Goal: Information Seeking & Learning: Learn about a topic

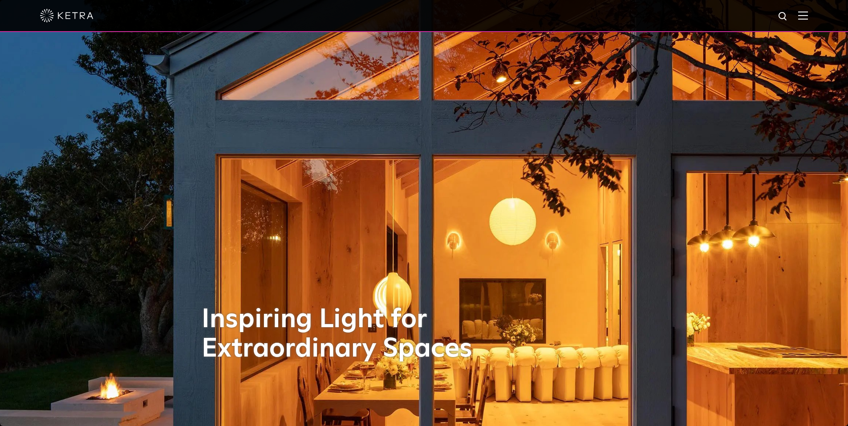
click at [808, 21] on div at bounding box center [424, 15] width 768 height 31
click at [808, 16] on img at bounding box center [803, 15] width 10 height 8
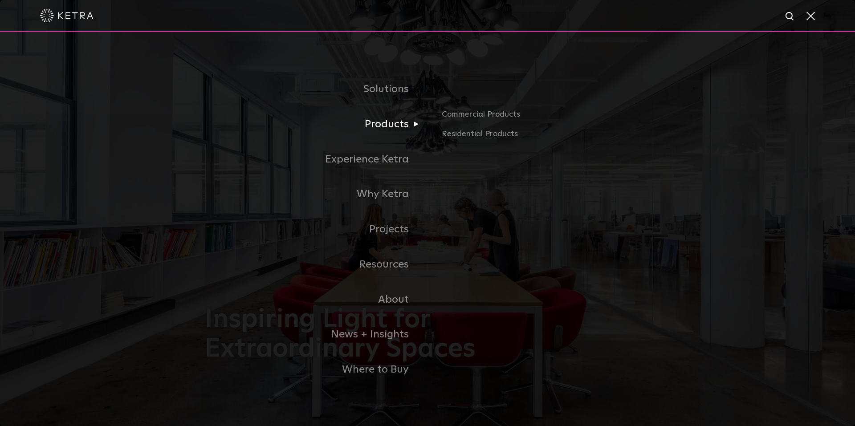
click at [373, 130] on link "Products" at bounding box center [316, 124] width 223 height 35
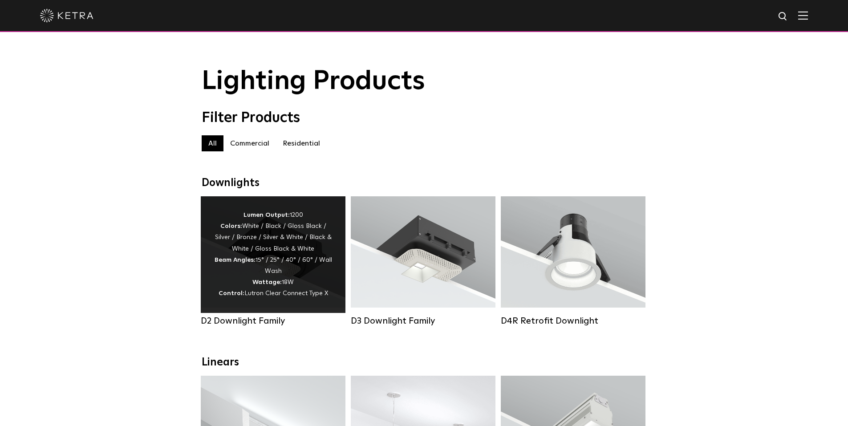
click at [286, 230] on div "Lumen Output: 1200 Colors: White / Black / Gloss Black / Silver / Bronze / Silv…" at bounding box center [273, 255] width 118 height 90
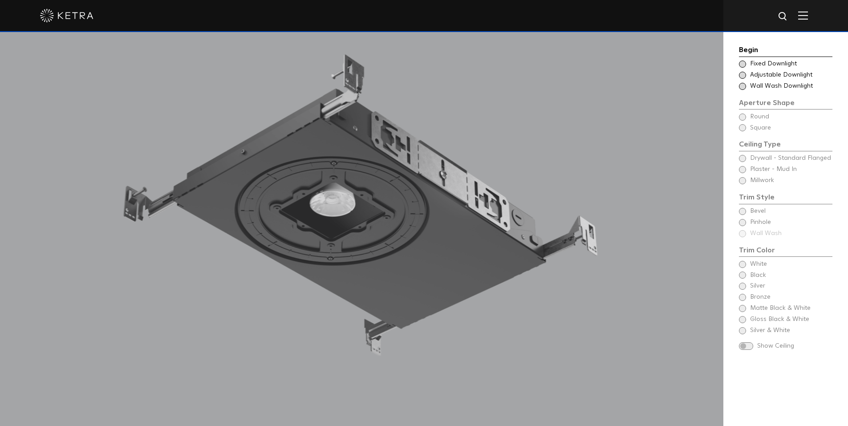
scroll to position [891, 0]
click at [745, 73] on span at bounding box center [742, 75] width 7 height 7
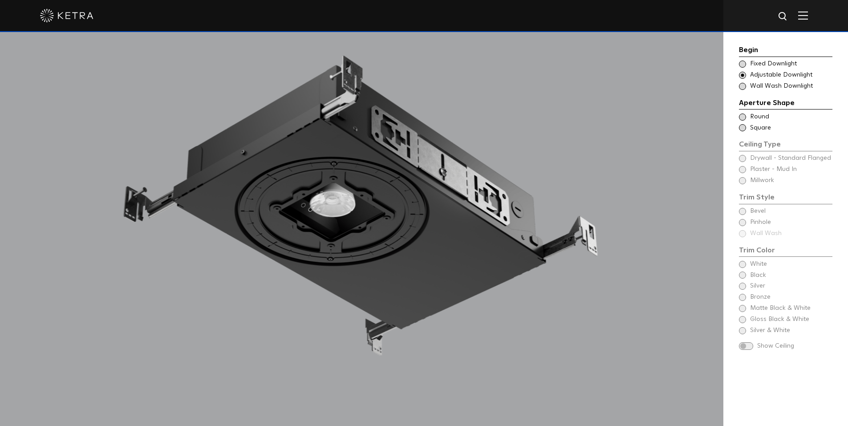
click at [742, 65] on span at bounding box center [742, 64] width 7 height 7
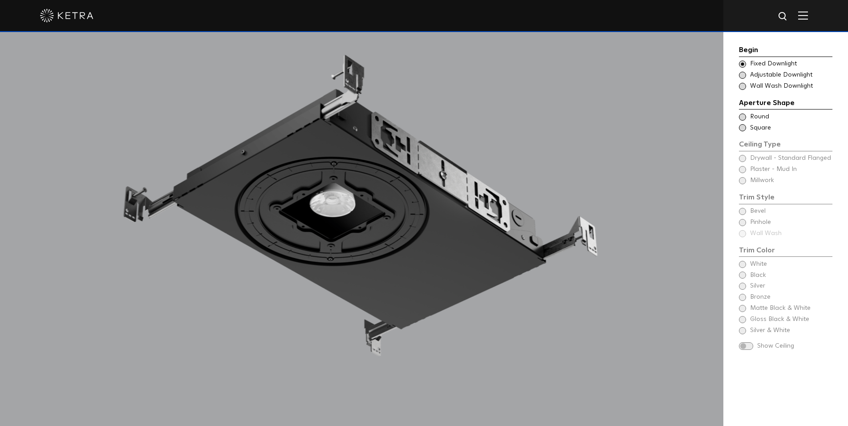
click at [744, 86] on span at bounding box center [742, 86] width 7 height 7
click at [741, 72] on span at bounding box center [742, 75] width 7 height 7
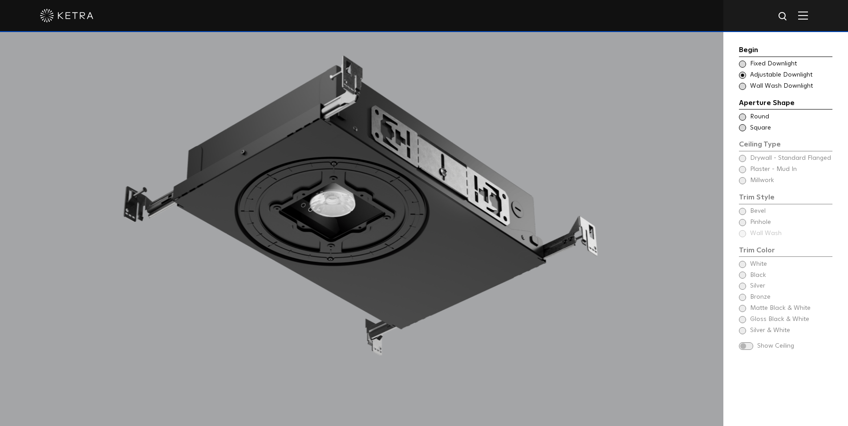
click at [739, 117] on span at bounding box center [742, 117] width 7 height 7
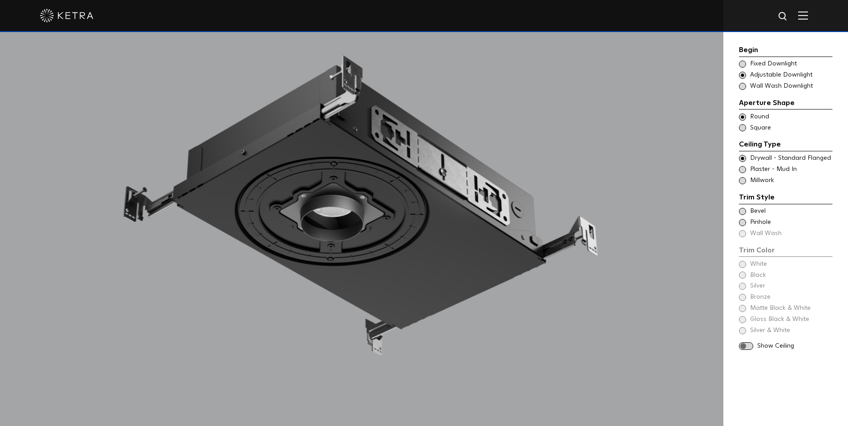
click at [742, 130] on span at bounding box center [742, 127] width 7 height 7
click at [745, 115] on span at bounding box center [742, 117] width 7 height 7
click at [743, 170] on span at bounding box center [742, 169] width 7 height 7
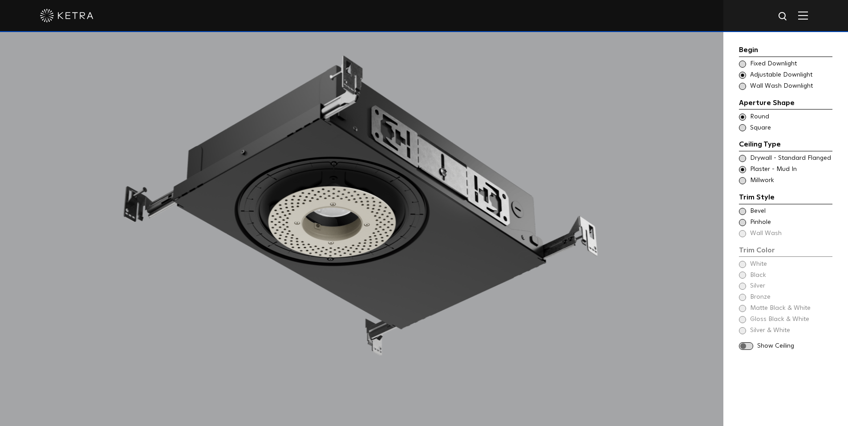
click at [744, 180] on span at bounding box center [742, 180] width 7 height 7
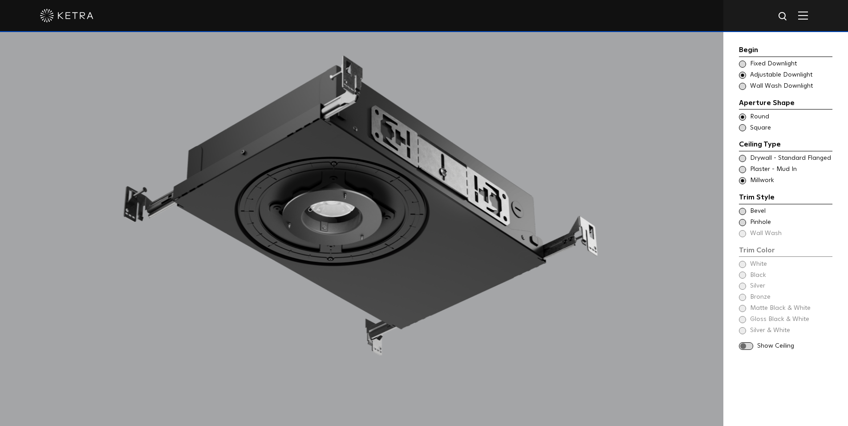
click at [743, 159] on span at bounding box center [742, 158] width 7 height 7
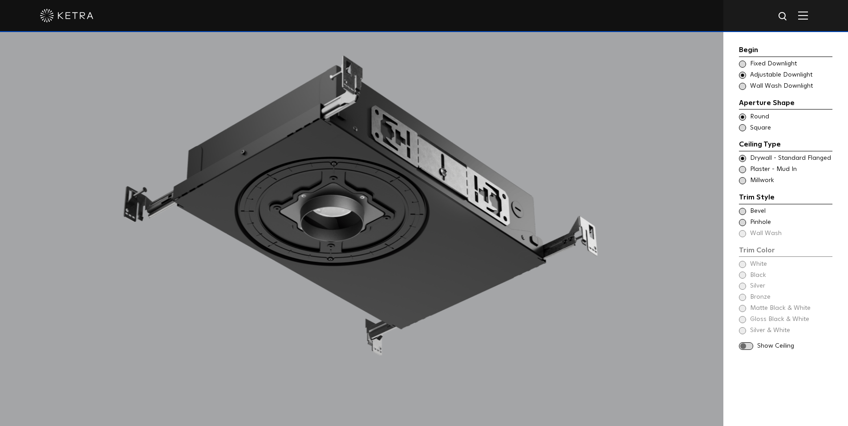
click at [742, 210] on span at bounding box center [742, 211] width 7 height 7
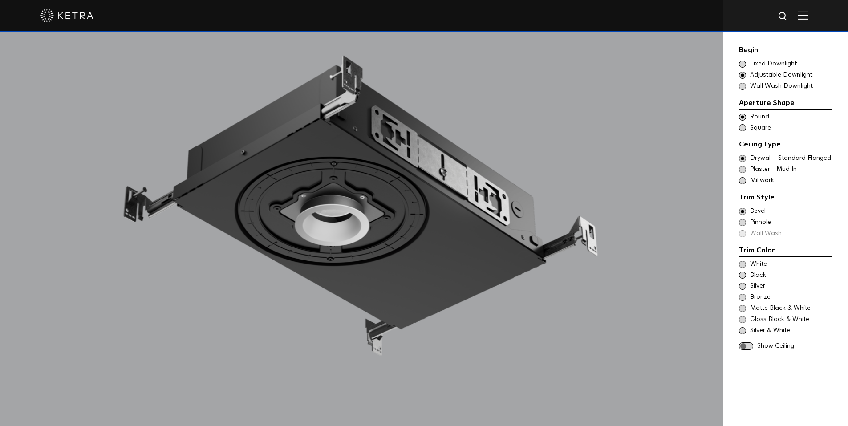
click at [742, 225] on span at bounding box center [742, 222] width 7 height 7
click at [742, 214] on span at bounding box center [742, 211] width 7 height 7
click at [743, 266] on span at bounding box center [742, 264] width 7 height 7
click at [744, 275] on span at bounding box center [742, 275] width 7 height 7
click at [743, 299] on span at bounding box center [742, 297] width 7 height 7
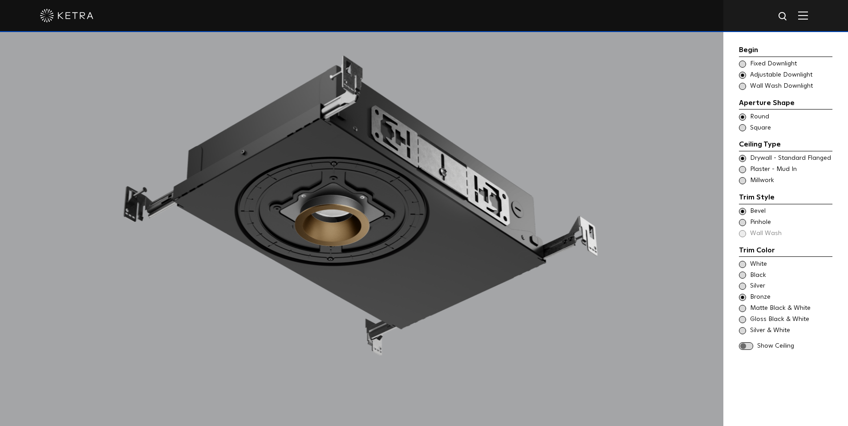
click at [741, 308] on span at bounding box center [742, 308] width 7 height 7
click at [742, 318] on span at bounding box center [742, 319] width 7 height 7
click at [743, 328] on span at bounding box center [742, 330] width 7 height 7
click at [743, 264] on span at bounding box center [742, 264] width 7 height 7
click at [747, 347] on span at bounding box center [746, 346] width 14 height 8
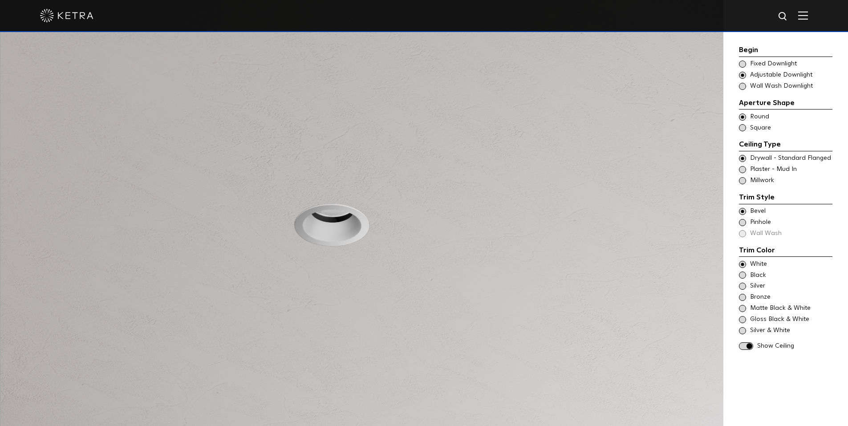
click at [736, 276] on div "Begin Choose Aperture Shape Fixed Downlight Choose Aperture Shape Adjustable Do…" at bounding box center [786, 217] width 125 height 492
click at [738, 276] on div "Begin Choose Aperture Shape Fixed Downlight Choose Aperture Shape Adjustable Do…" at bounding box center [786, 217] width 125 height 492
click at [741, 276] on span at bounding box center [742, 275] width 7 height 7
click at [741, 309] on span at bounding box center [742, 308] width 7 height 7
click at [743, 297] on span at bounding box center [742, 297] width 7 height 7
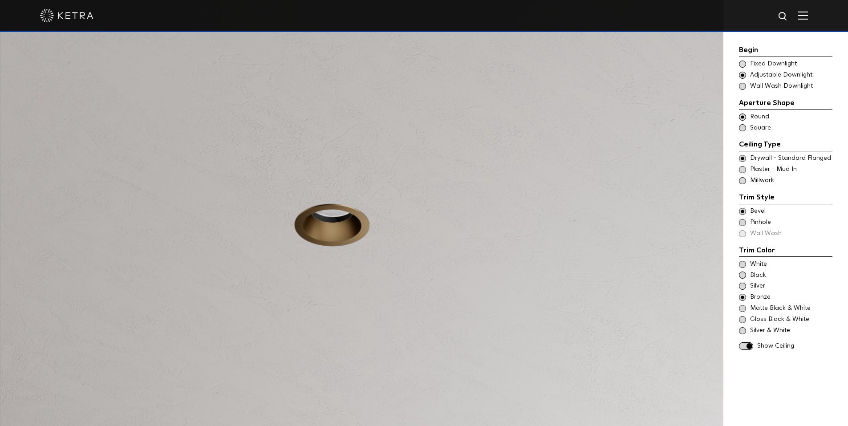
click at [744, 269] on div "White Black Silver Bronze Matte Black & White" at bounding box center [786, 297] width 94 height 75
click at [742, 352] on div "Begin Choose Aperture Shape Fixed Downlight Choose Aperture Shape Adjustable Do…" at bounding box center [786, 199] width 94 height 309
click at [743, 347] on span at bounding box center [746, 346] width 14 height 8
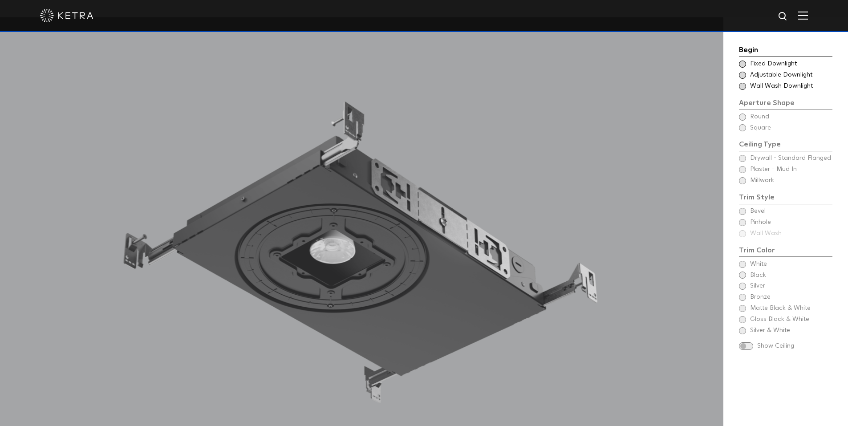
scroll to position [846, 0]
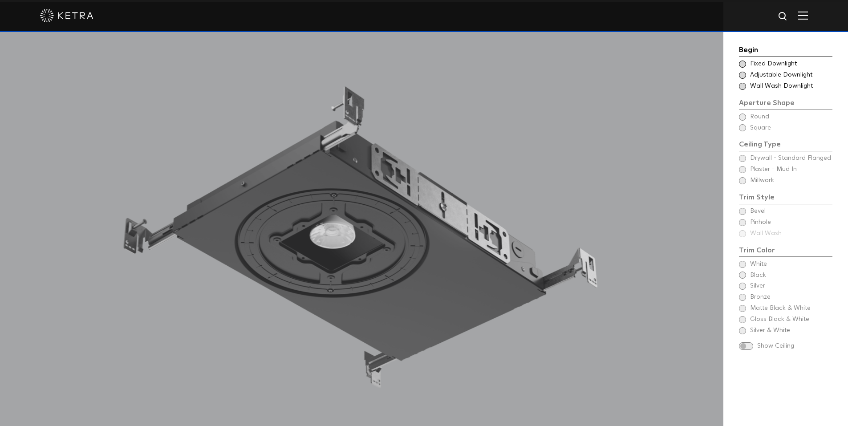
drag, startPoint x: 808, startPoint y: 0, endPoint x: 486, endPoint y: 126, distance: 345.5
click at [486, 126] on div at bounding box center [362, 248] width 724 height 492
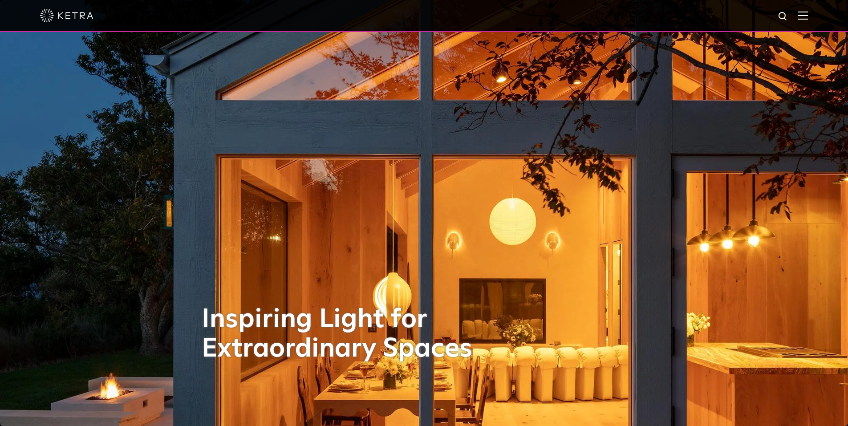
drag, startPoint x: 567, startPoint y: 8, endPoint x: 160, endPoint y: 81, distance: 413.8
click at [159, 82] on img at bounding box center [424, 213] width 1103 height 554
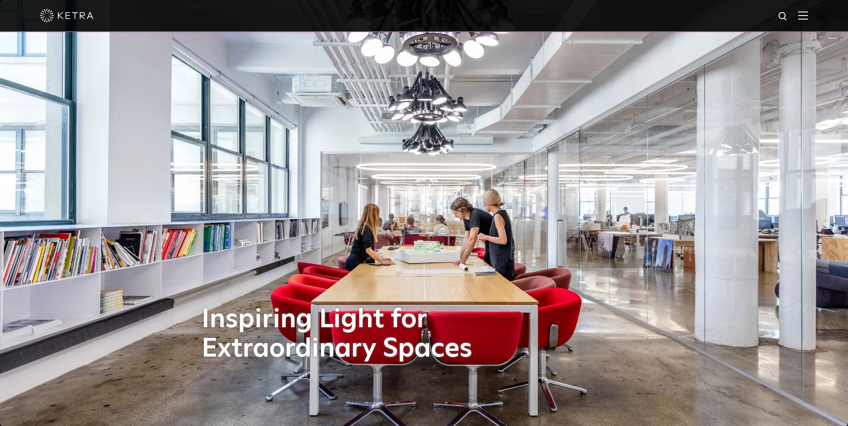
click at [816, 15] on div at bounding box center [424, 16] width 848 height 32
click at [808, 16] on img at bounding box center [803, 15] width 10 height 8
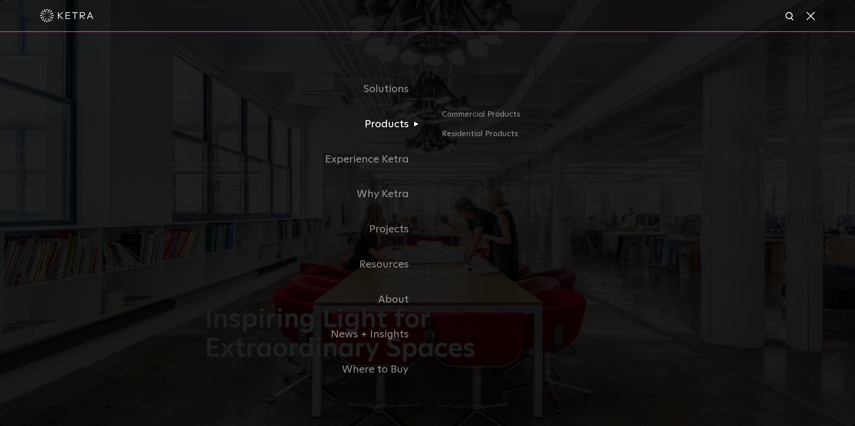
click at [390, 132] on link "Products" at bounding box center [316, 124] width 223 height 35
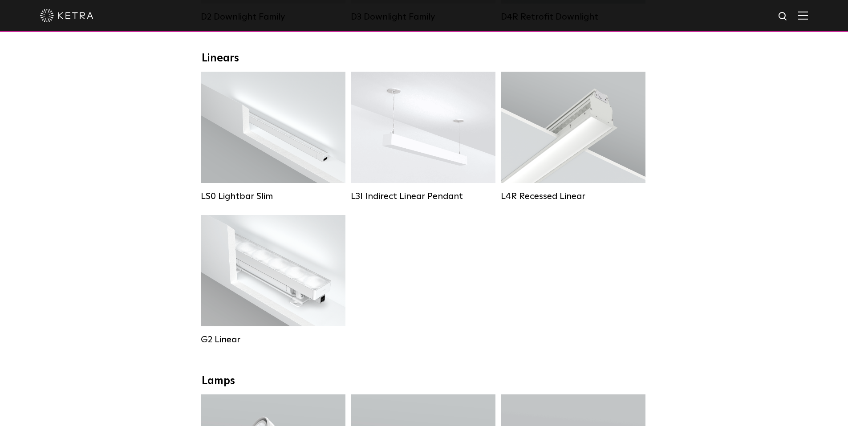
scroll to position [312, 0]
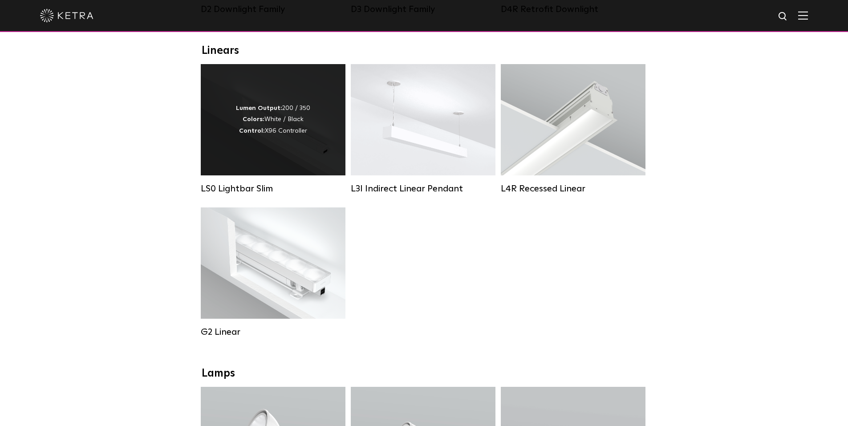
click at [213, 102] on div "Lumen Output: 200 / 350 Colors: White / Black Control: X96 Controller" at bounding box center [273, 119] width 145 height 111
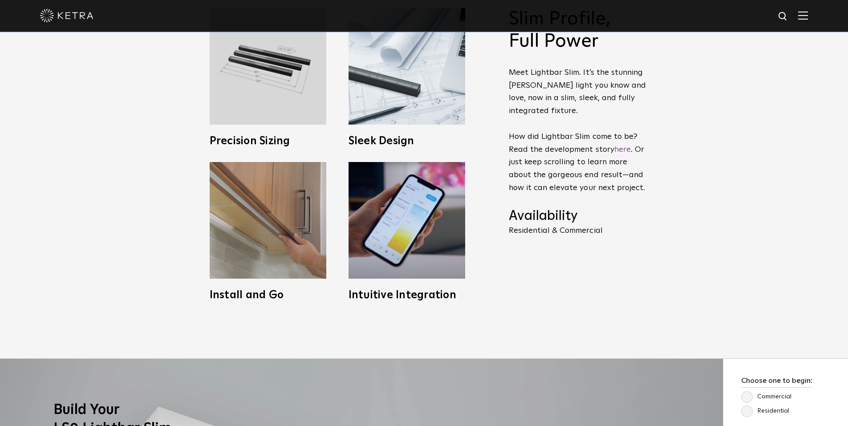
scroll to position [490, 0]
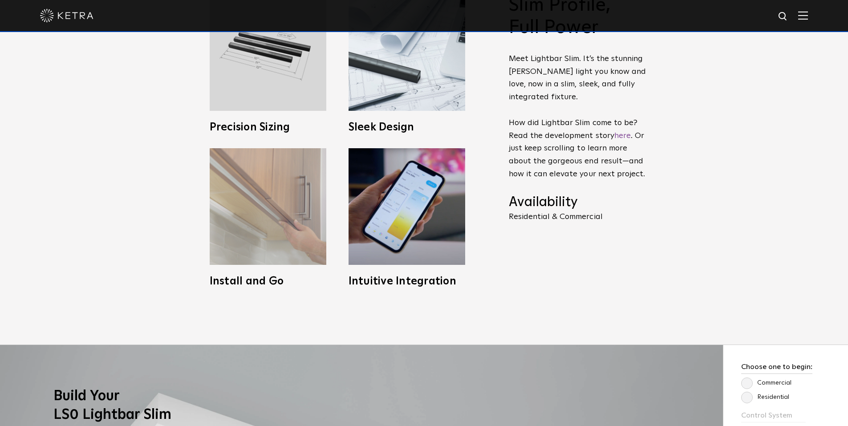
click at [263, 216] on img at bounding box center [268, 206] width 117 height 117
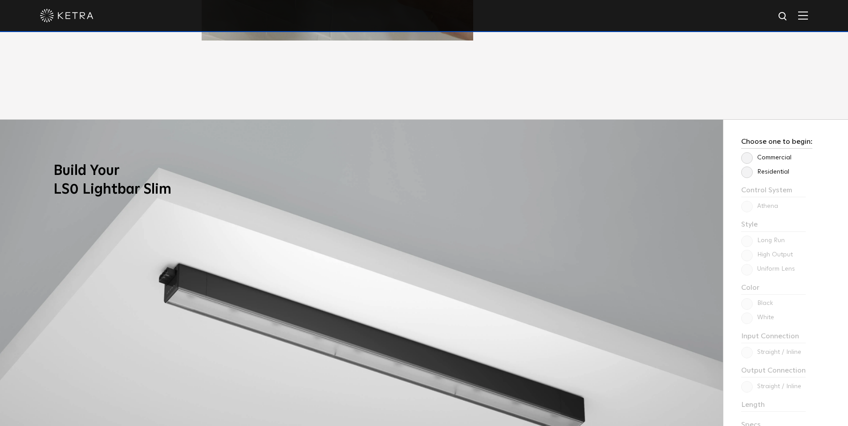
scroll to position [846, 0]
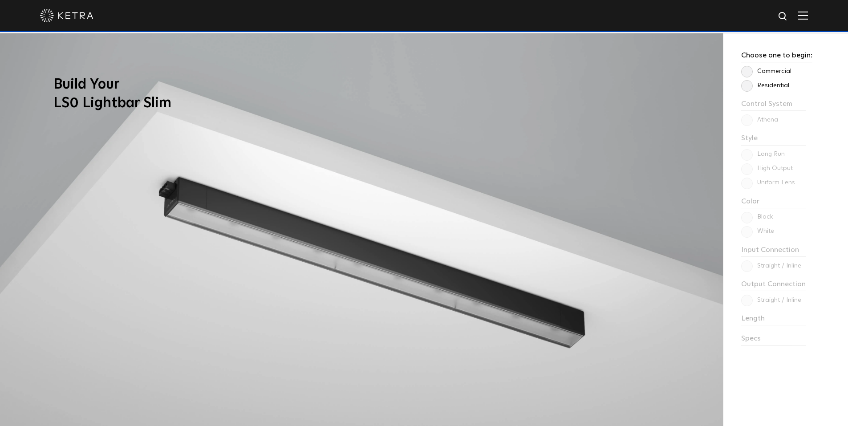
click at [468, 322] on img at bounding box center [361, 246] width 723 height 426
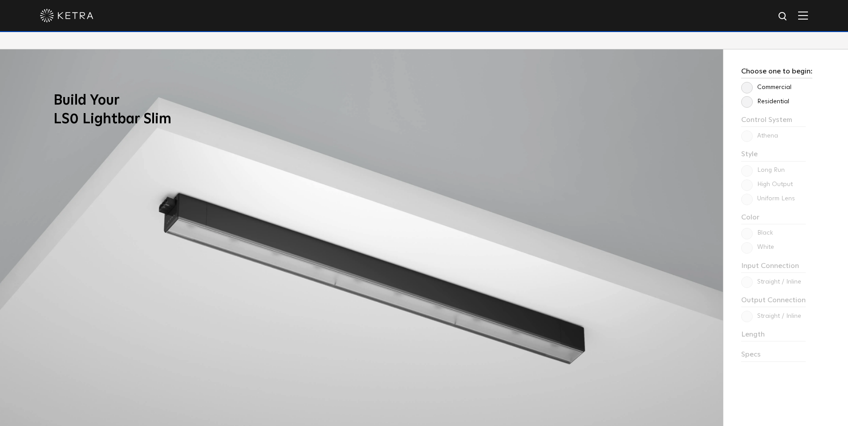
scroll to position [757, 0]
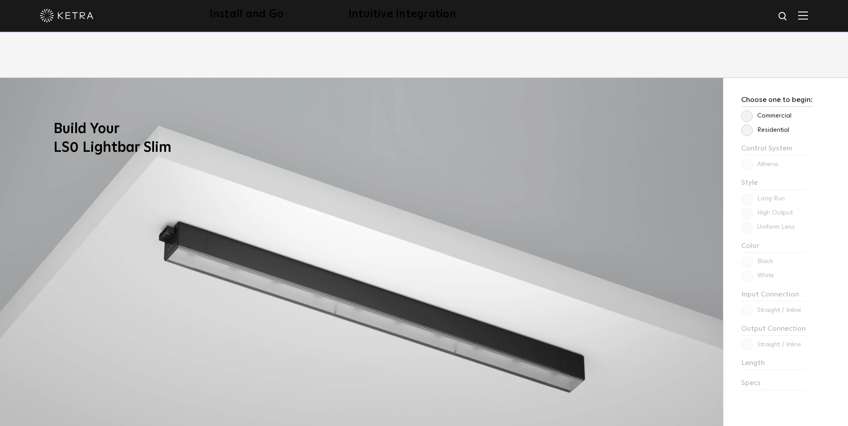
click at [748, 134] on label "Residential" at bounding box center [765, 130] width 48 height 8
click at [0, 0] on input "Residential" at bounding box center [0, 0] width 0 height 0
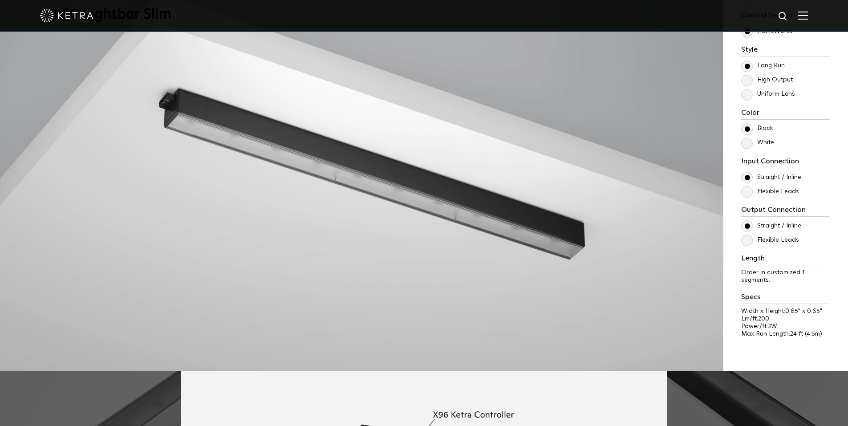
scroll to position [891, 0]
click at [745, 83] on label "High Output" at bounding box center [767, 80] width 52 height 8
click at [0, 0] on input "High Output" at bounding box center [0, 0] width 0 height 0
click at [748, 91] on label "Uniform Lens" at bounding box center [768, 94] width 54 height 8
click at [0, 0] on input "Uniform Lens" at bounding box center [0, 0] width 0 height 0
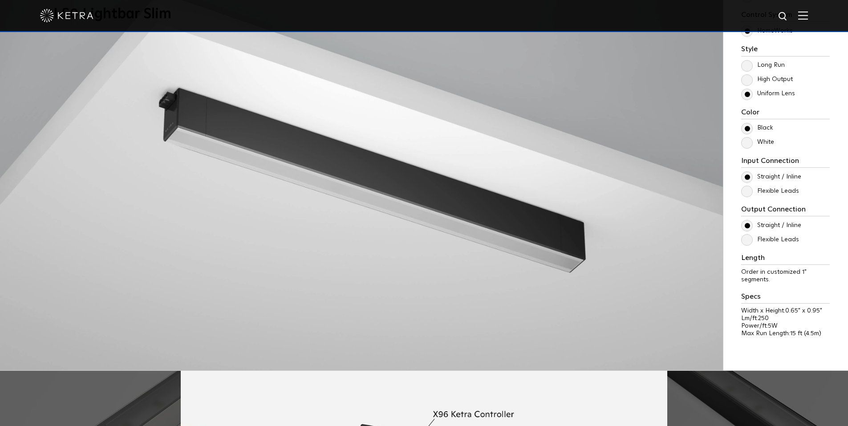
click at [744, 79] on label "High Output" at bounding box center [767, 80] width 52 height 8
click at [0, 0] on input "High Output" at bounding box center [0, 0] width 0 height 0
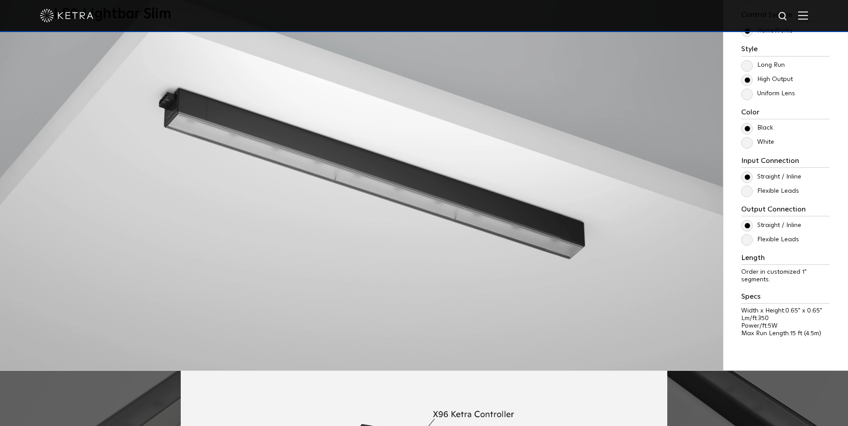
click at [744, 67] on label "Long Run" at bounding box center [763, 65] width 44 height 8
click at [0, 0] on input "Long Run" at bounding box center [0, 0] width 0 height 0
click at [749, 146] on label "White" at bounding box center [757, 142] width 33 height 8
click at [0, 0] on input "White" at bounding box center [0, 0] width 0 height 0
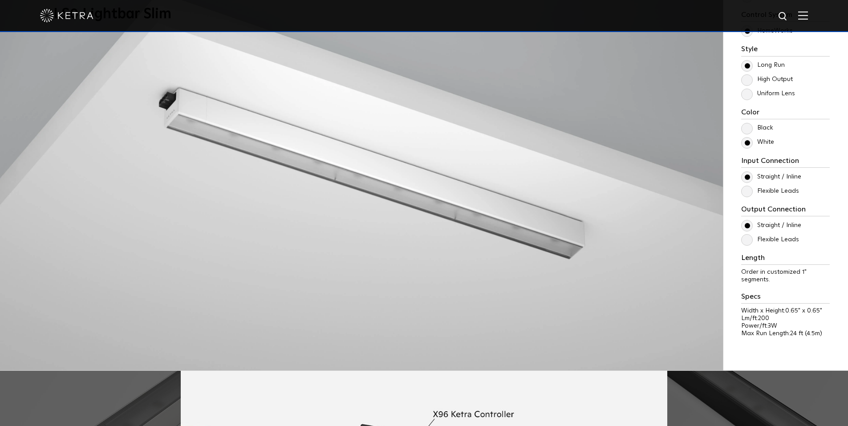
click at [746, 127] on label "Black" at bounding box center [757, 128] width 32 height 8
click at [0, 0] on input "Black" at bounding box center [0, 0] width 0 height 0
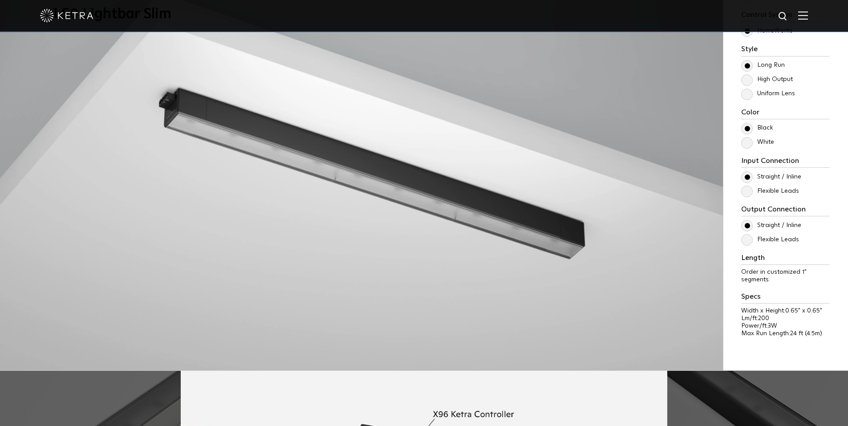
click at [746, 193] on label "Flexible Leads" at bounding box center [770, 191] width 58 height 8
click at [0, 0] on input "Flexible Leads" at bounding box center [0, 0] width 0 height 0
click at [747, 179] on label "Straight / Inline" at bounding box center [771, 177] width 60 height 8
click at [0, 0] on input "Straight / Inline" at bounding box center [0, 0] width 0 height 0
click at [747, 244] on label "Flexible Leads" at bounding box center [770, 240] width 58 height 8
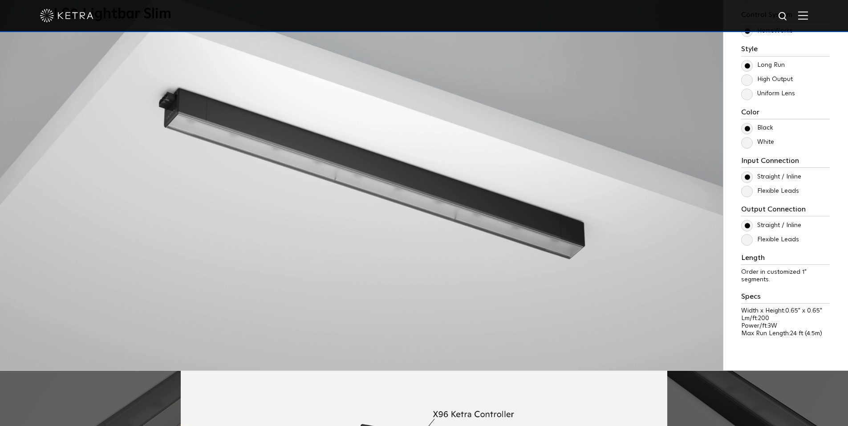
click at [0, 0] on input "Flexible Leads" at bounding box center [0, 0] width 0 height 0
click at [747, 244] on label "Flexible Leads" at bounding box center [770, 240] width 58 height 8
click at [0, 0] on input "Flexible Leads" at bounding box center [0, 0] width 0 height 0
click at [747, 242] on label "Flexible Leads" at bounding box center [770, 240] width 58 height 8
click at [0, 0] on input "Flexible Leads" at bounding box center [0, 0] width 0 height 0
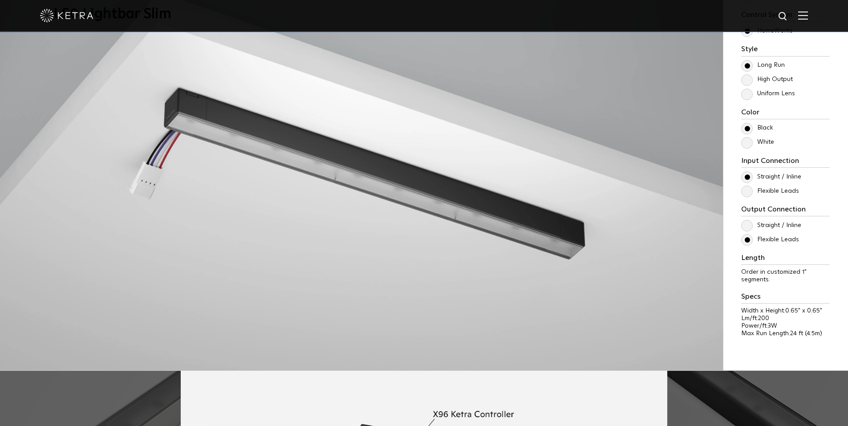
click at [747, 229] on label "Straight / Inline" at bounding box center [771, 226] width 60 height 8
click at [0, 0] on input "Straight / Inline" at bounding box center [0, 0] width 0 height 0
click at [743, 197] on div "Control System Athena HomeWorks Style Long Run High Output Uniform Lens Color 3W" at bounding box center [785, 178] width 89 height 335
click at [746, 194] on label "Flexible Leads" at bounding box center [770, 191] width 58 height 8
click at [0, 0] on input "Flexible Leads" at bounding box center [0, 0] width 0 height 0
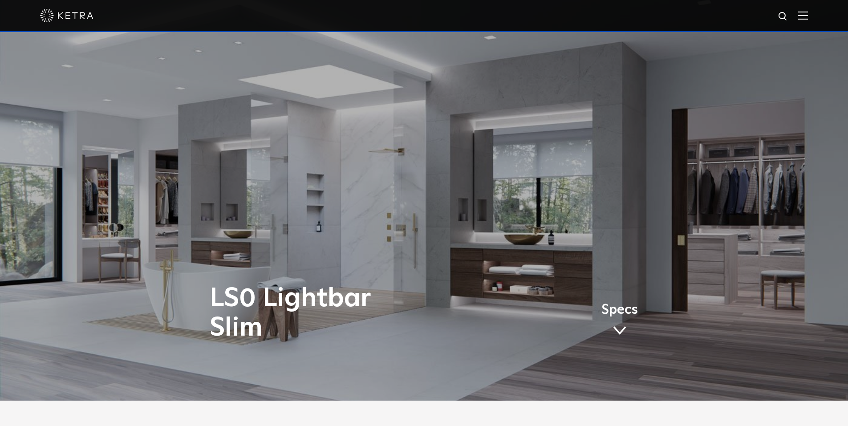
scroll to position [0, 0]
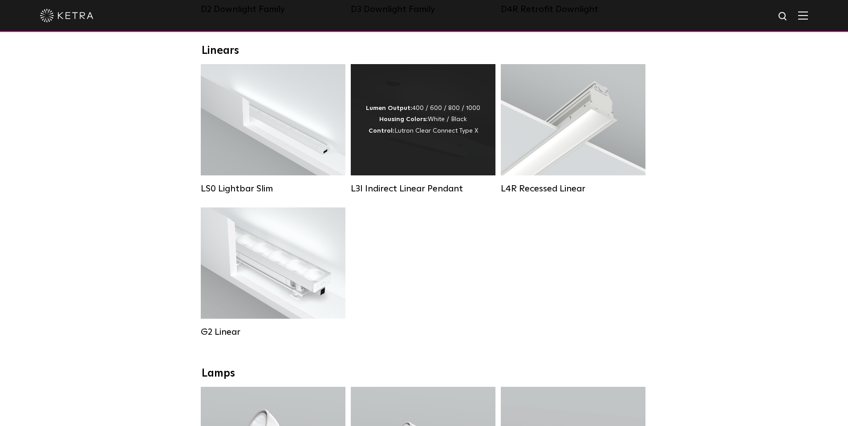
click at [448, 174] on div "Lumen Output: 400 / 600 / 800 / 1000 Housing Colors: White / Black Control: Lut…" at bounding box center [423, 119] width 145 height 111
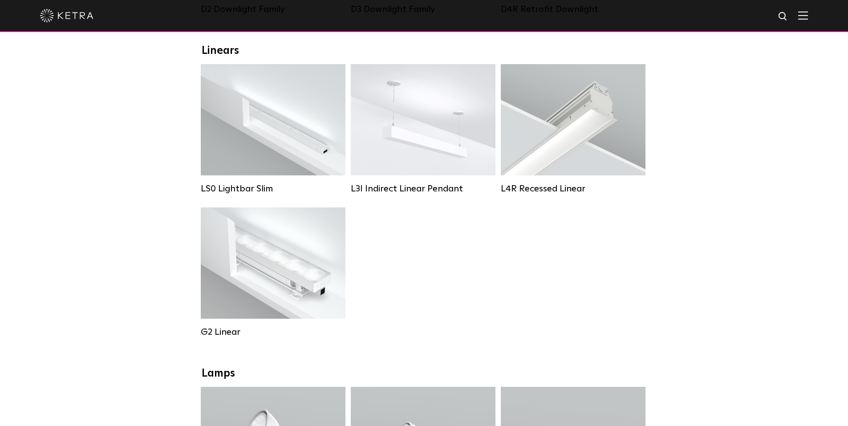
scroll to position [312, 0]
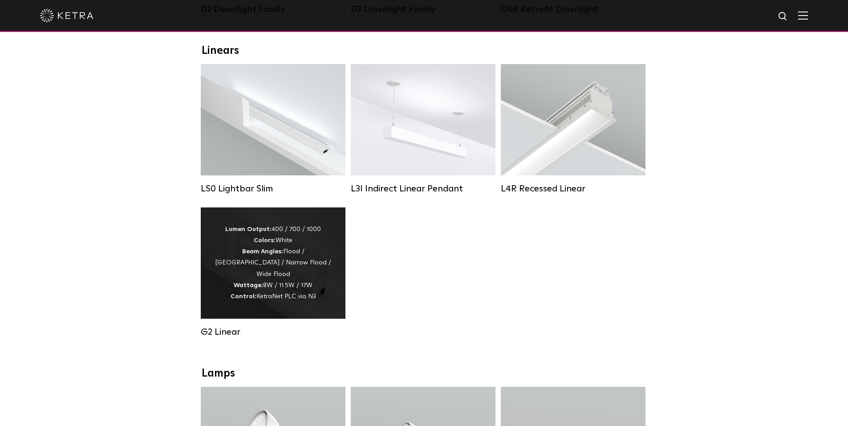
click at [293, 272] on div "Lumen Output: 400 / 700 / 1000 Colors: White Beam Angles: Flood / [GEOGRAPHIC_D…" at bounding box center [273, 263] width 118 height 78
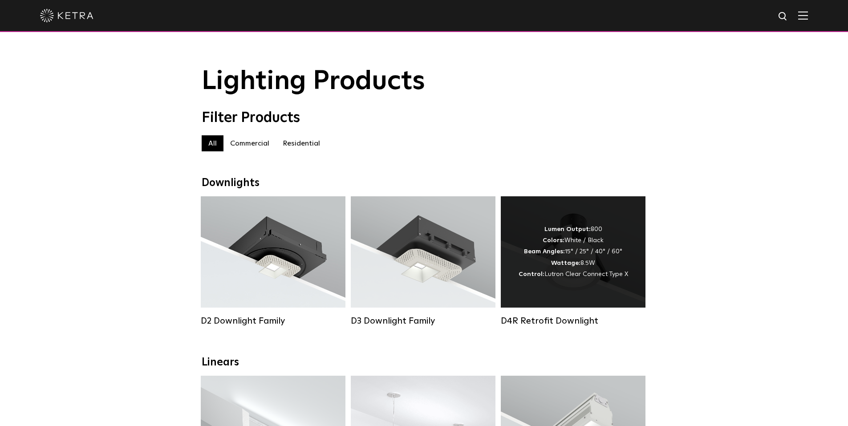
click at [542, 252] on div "Lumen Output: 800 Colors: White / Black Beam Angles: 15° / 25° / 40° / 60° Watt…" at bounding box center [574, 252] width 110 height 56
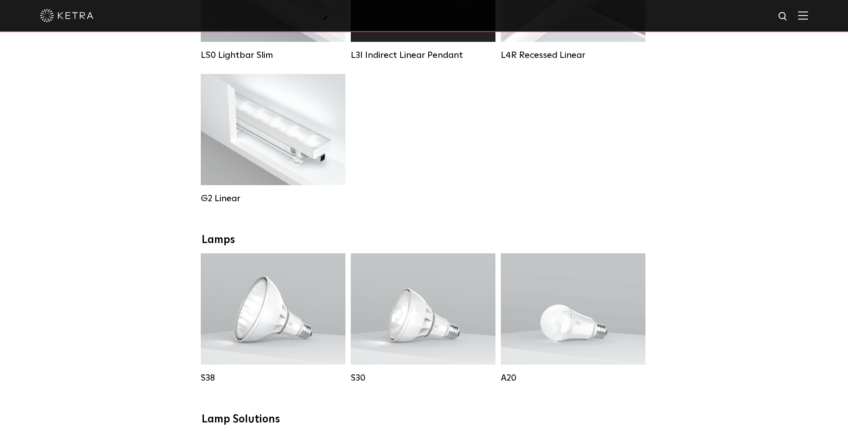
scroll to position [490, 0]
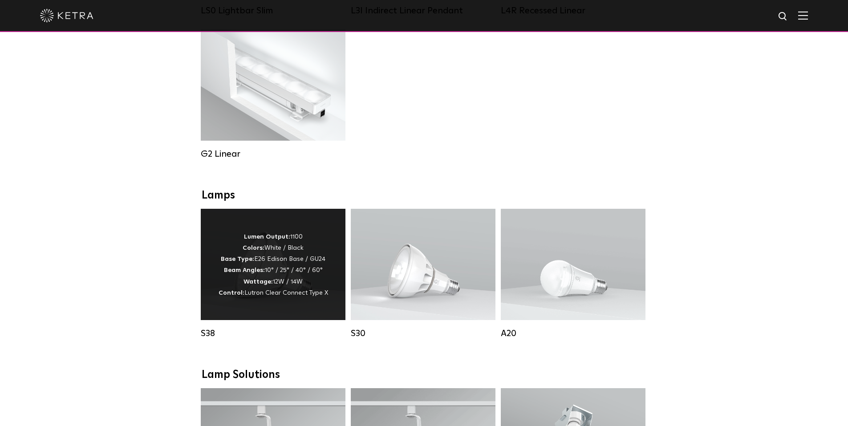
click at [265, 273] on strong "Beam Angles:" at bounding box center [244, 270] width 41 height 6
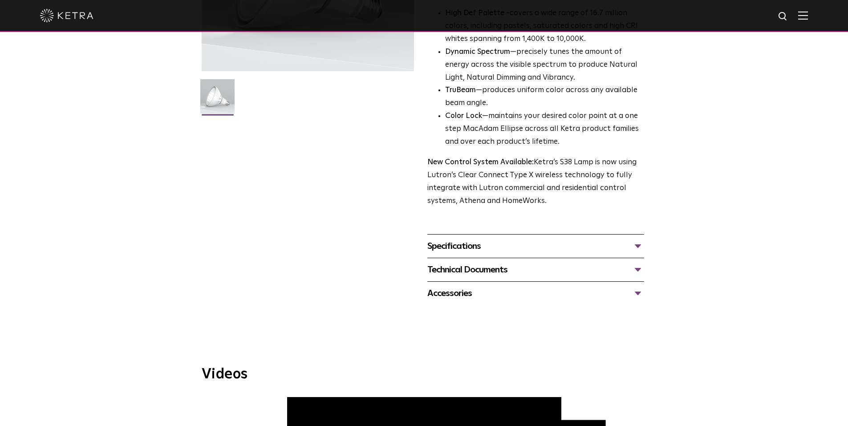
scroll to position [223, 0]
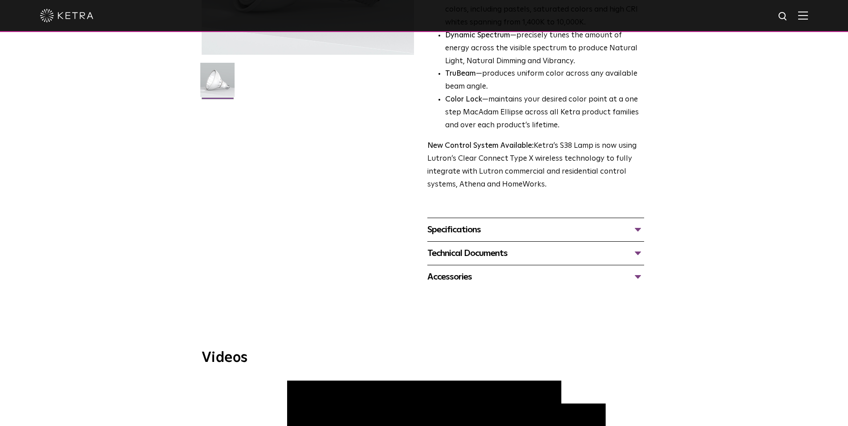
click at [635, 233] on div "Specifications" at bounding box center [535, 230] width 217 height 14
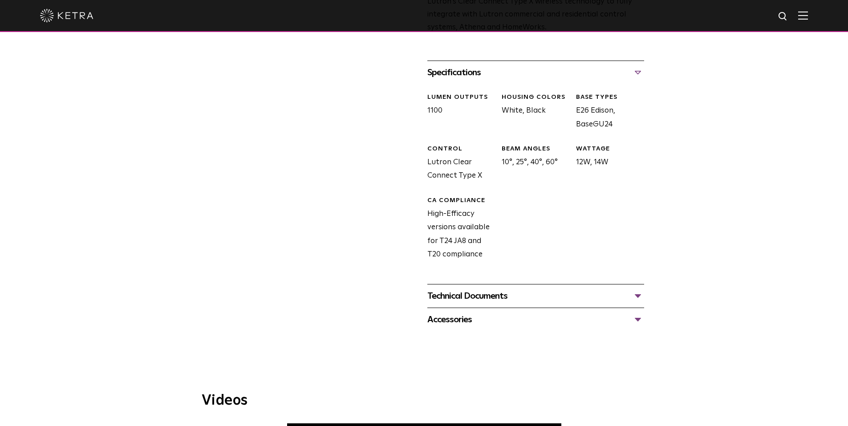
scroll to position [401, 0]
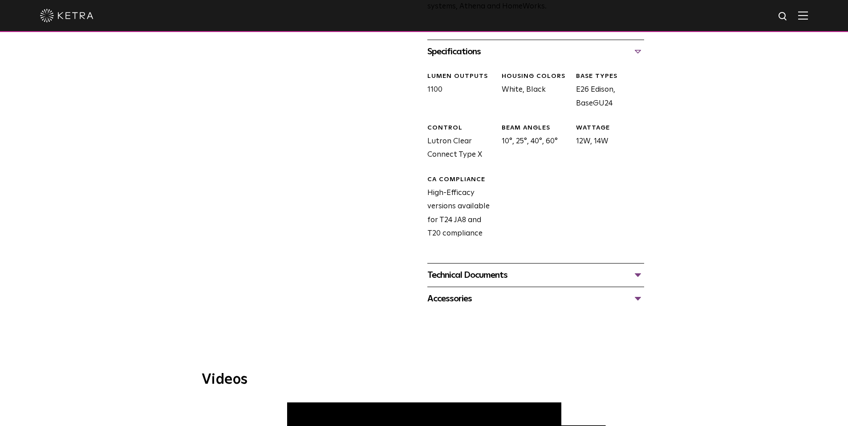
click at [633, 277] on div "Technical Documents" at bounding box center [535, 275] width 217 height 14
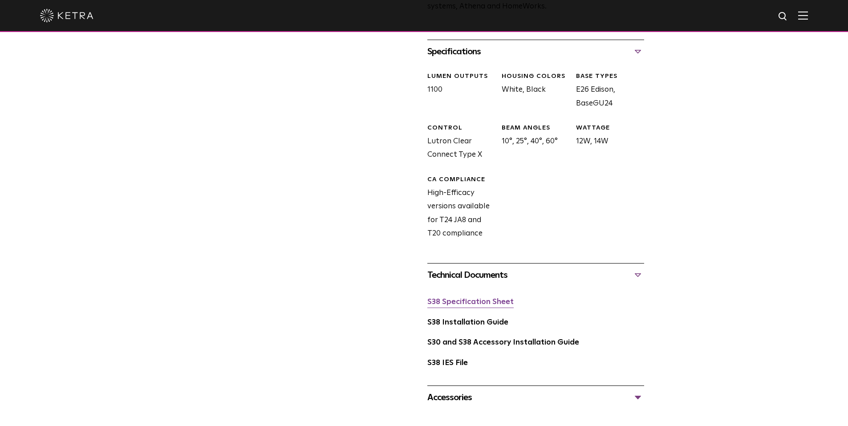
click at [483, 300] on link "S38 Specification Sheet" at bounding box center [470, 302] width 86 height 8
